Goal: Information Seeking & Learning: Learn about a topic

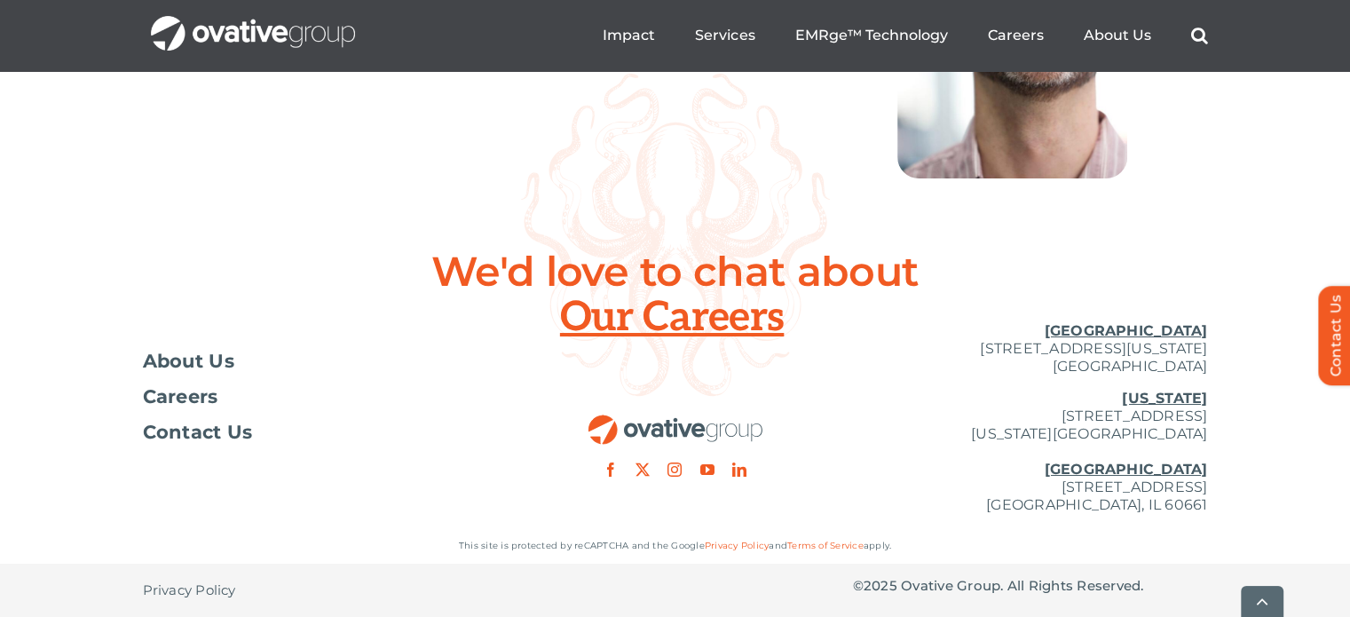
click at [220, 585] on span "Privacy Policy" at bounding box center [189, 590] width 93 height 18
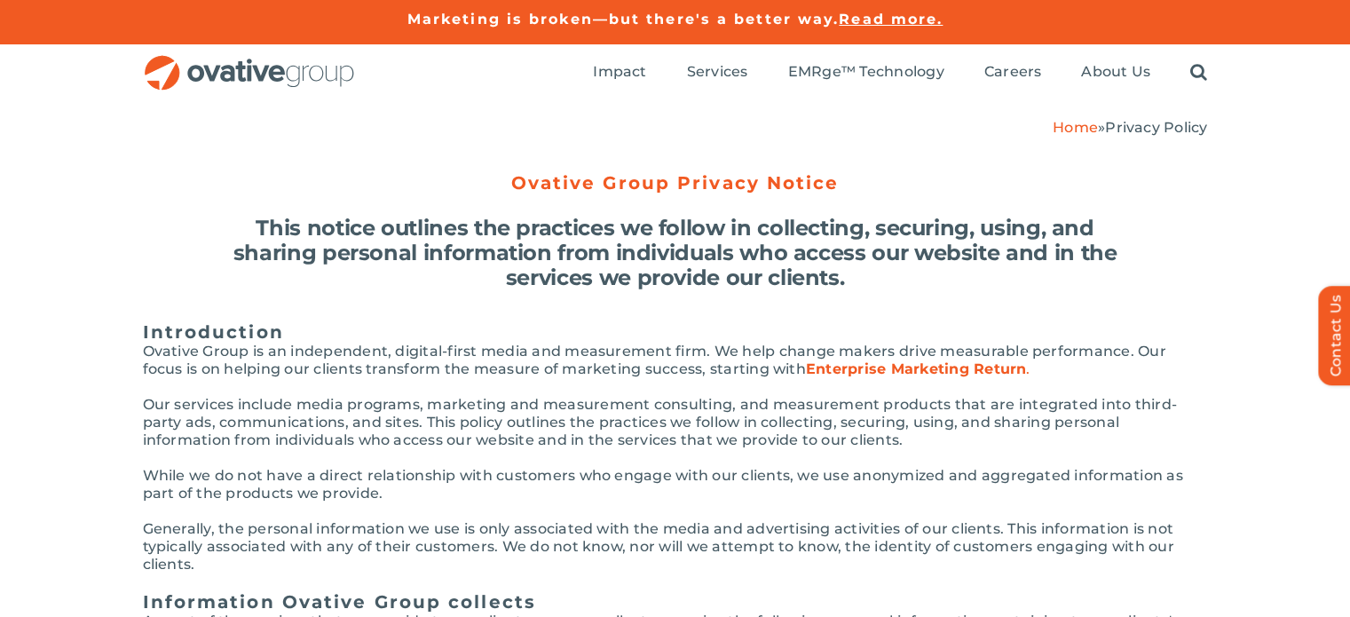
click at [234, 67] on img "OG_Full_horizontal_RGB" at bounding box center [249, 73] width 213 height 36
